Goal: Book appointment/travel/reservation

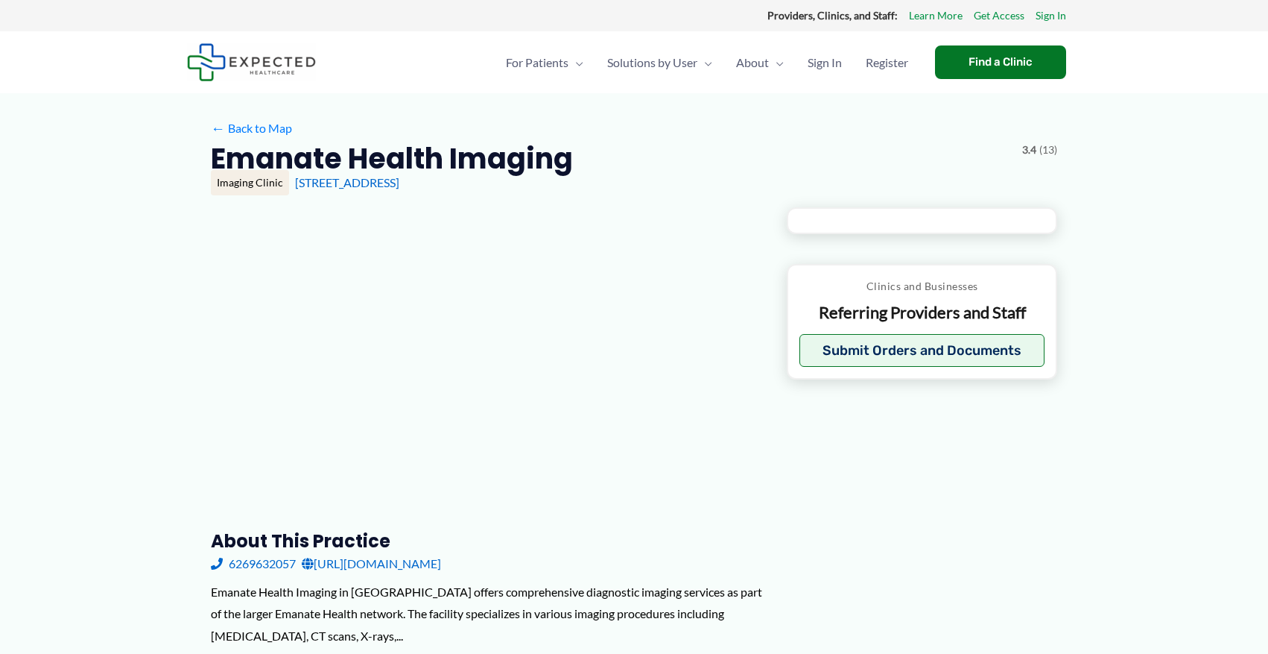
type input "**********"
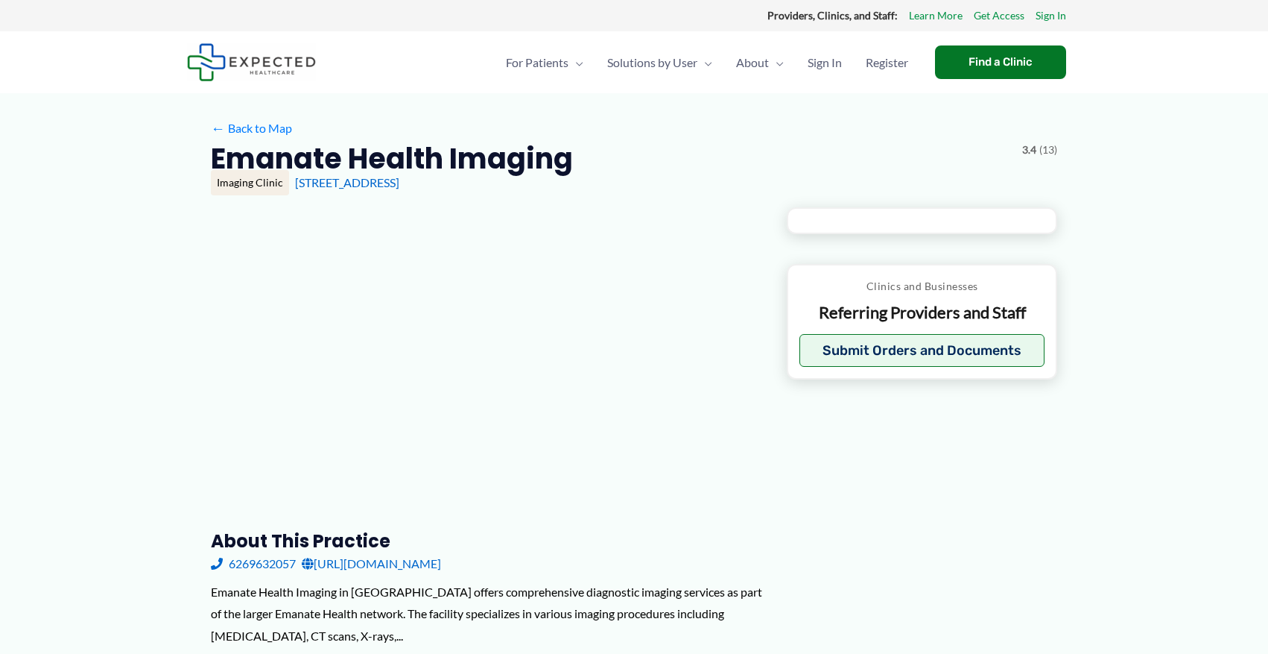
type input "**********"
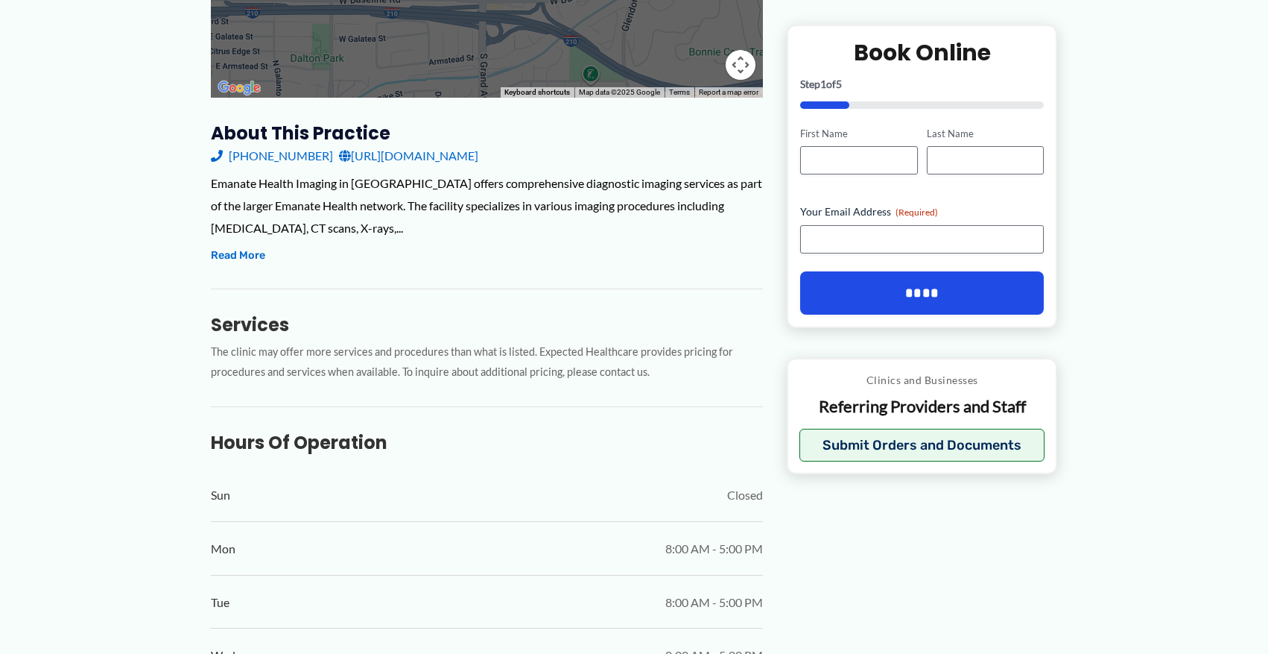
scroll to position [416, 0]
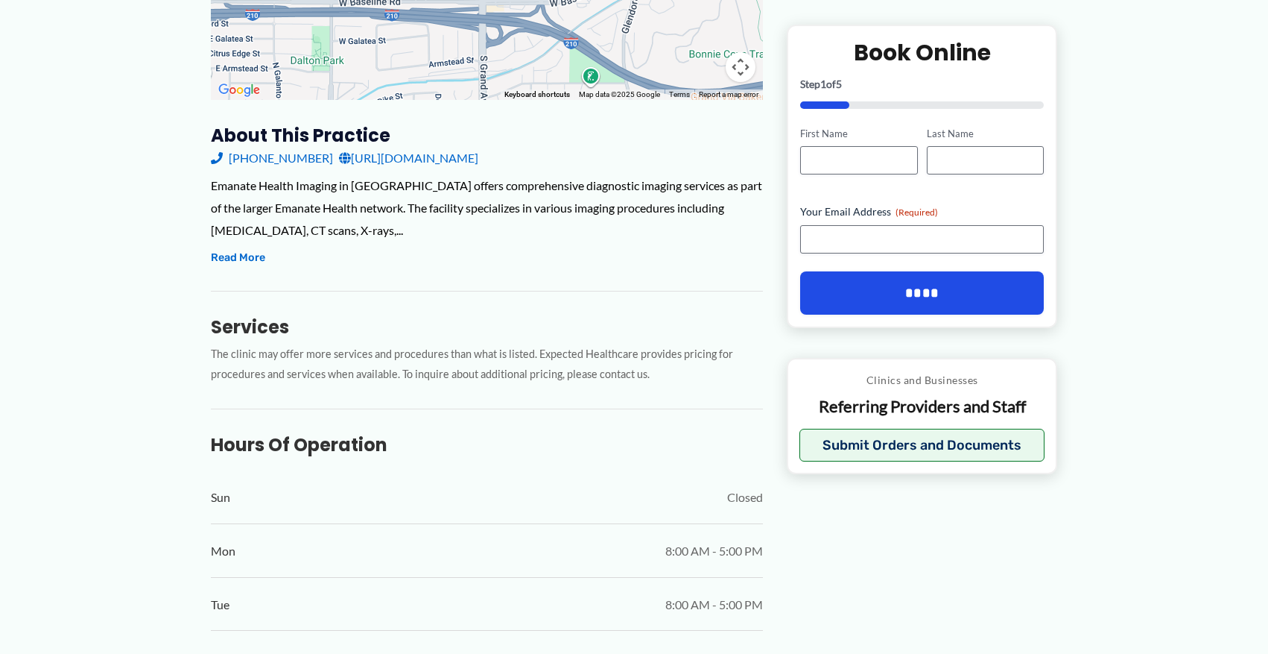
click at [478, 161] on link "[URL][DOMAIN_NAME]" at bounding box center [408, 158] width 139 height 22
